Goal: Register for event/course

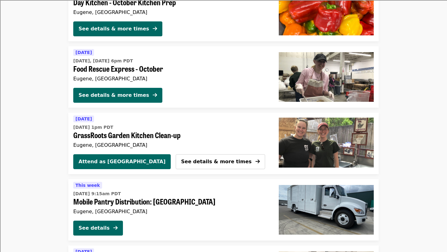
scroll to position [551, 0]
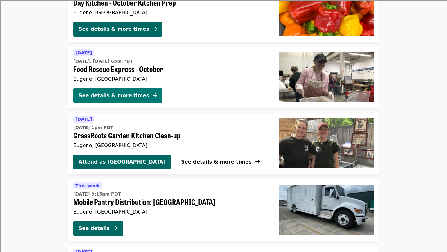
click at [139, 100] on button "See details & more times" at bounding box center [117, 95] width 89 height 15
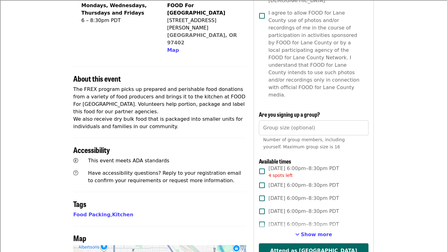
scroll to position [162, 0]
